Goal: Task Accomplishment & Management: Manage account settings

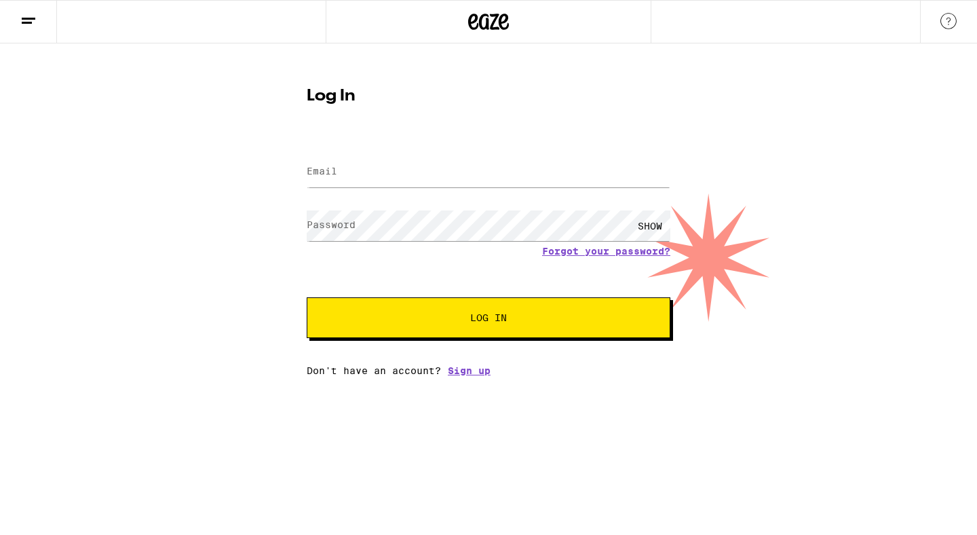
click at [442, 181] on input "Email" at bounding box center [489, 172] width 364 height 31
type input "[EMAIL_ADDRESS][DOMAIN_NAME]"
click at [491, 300] on button "Log In" at bounding box center [489, 317] width 364 height 41
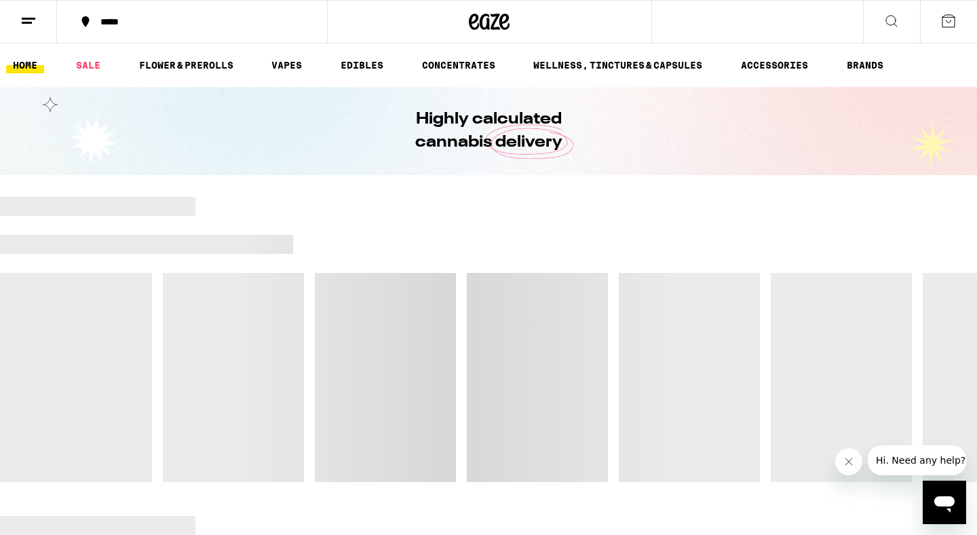
click at [36, 33] on button at bounding box center [28, 22] width 57 height 43
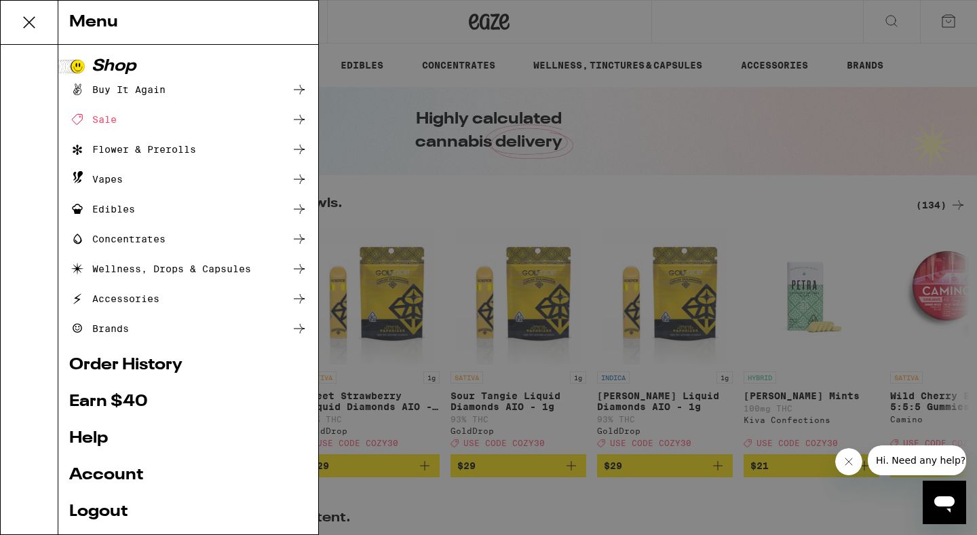
click at [123, 472] on link "Account" at bounding box center [188, 475] width 238 height 16
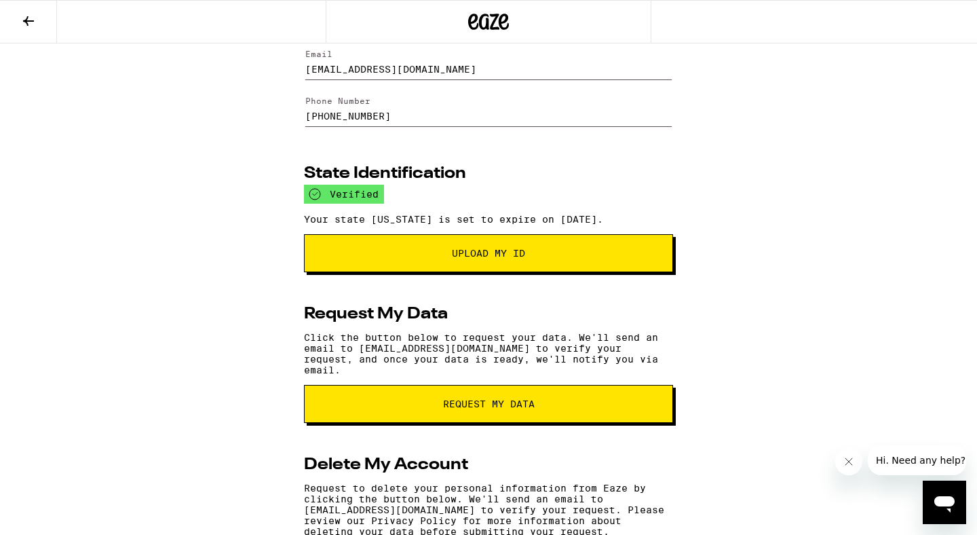
scroll to position [184, 0]
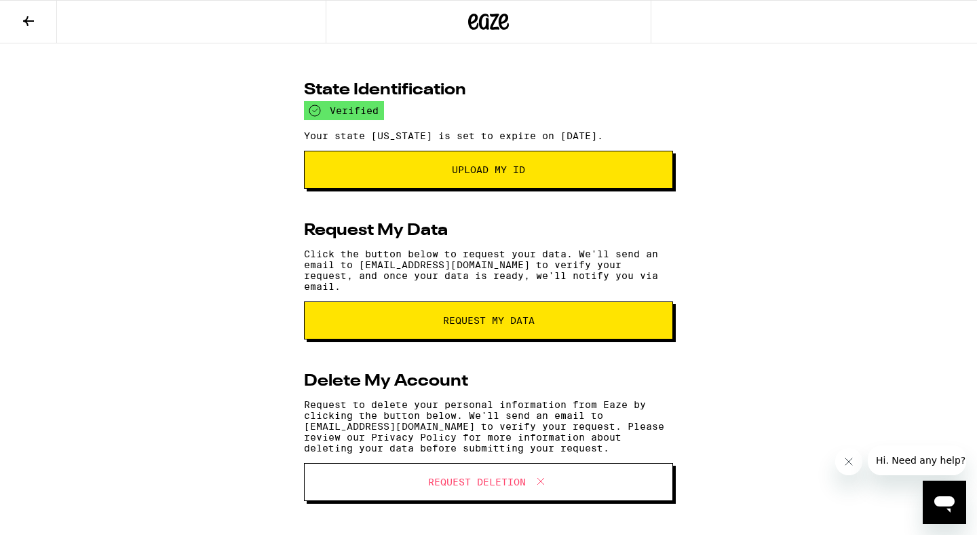
click at [453, 480] on span "Request Deletion" at bounding box center [477, 481] width 98 height 9
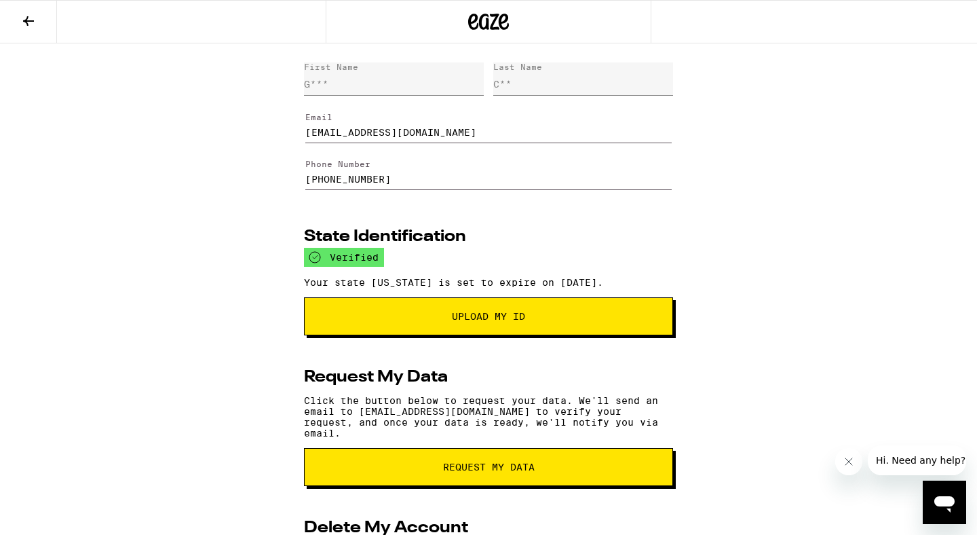
scroll to position [0, 0]
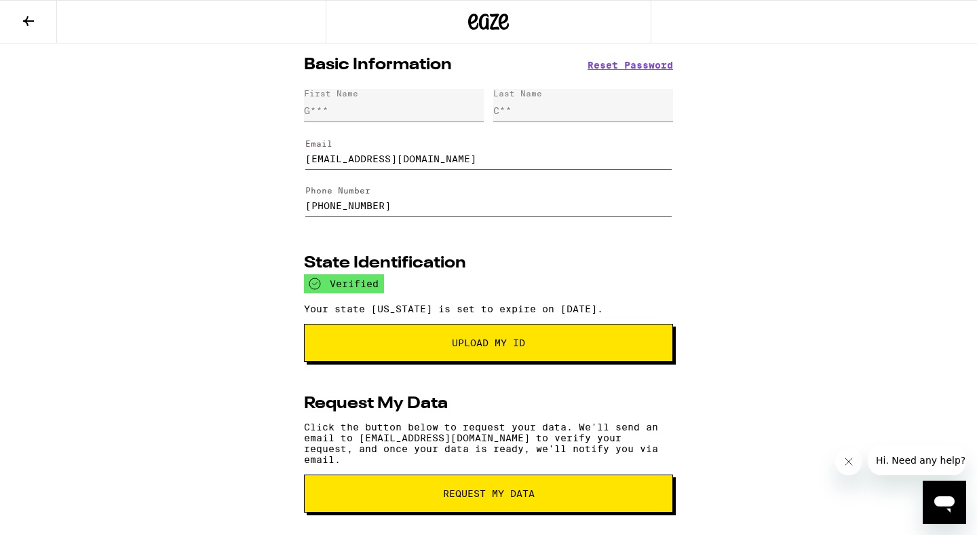
click at [34, 20] on icon at bounding box center [28, 21] width 16 height 16
